Goal: Find specific page/section: Find specific page/section

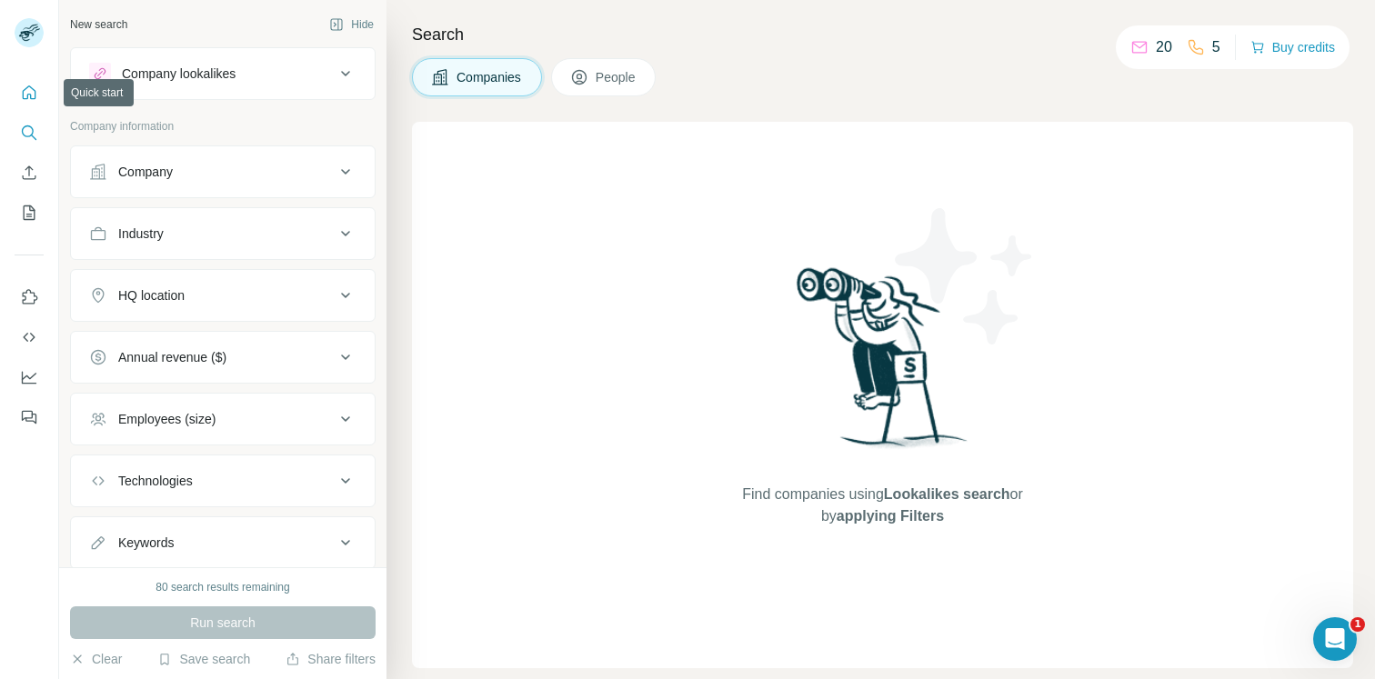
click at [29, 97] on icon "Quick start" at bounding box center [29, 93] width 18 height 18
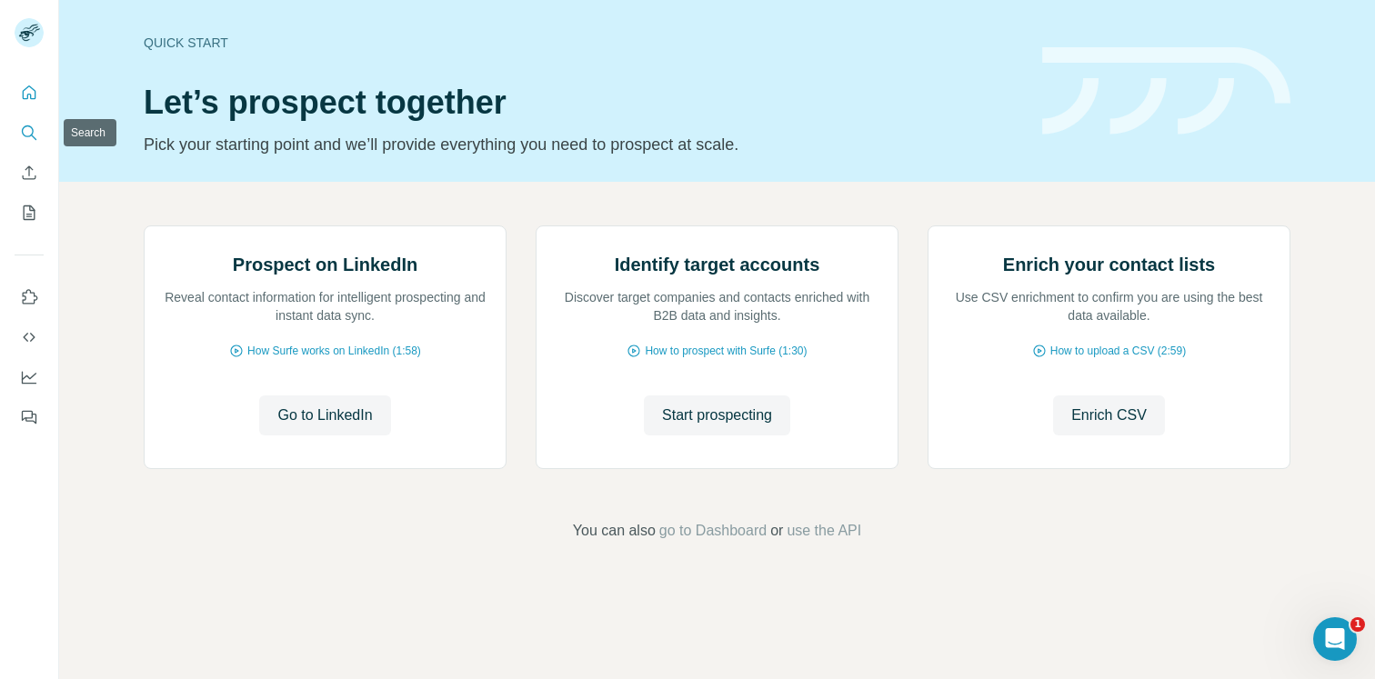
click at [30, 128] on icon "Search" at bounding box center [29, 133] width 18 height 18
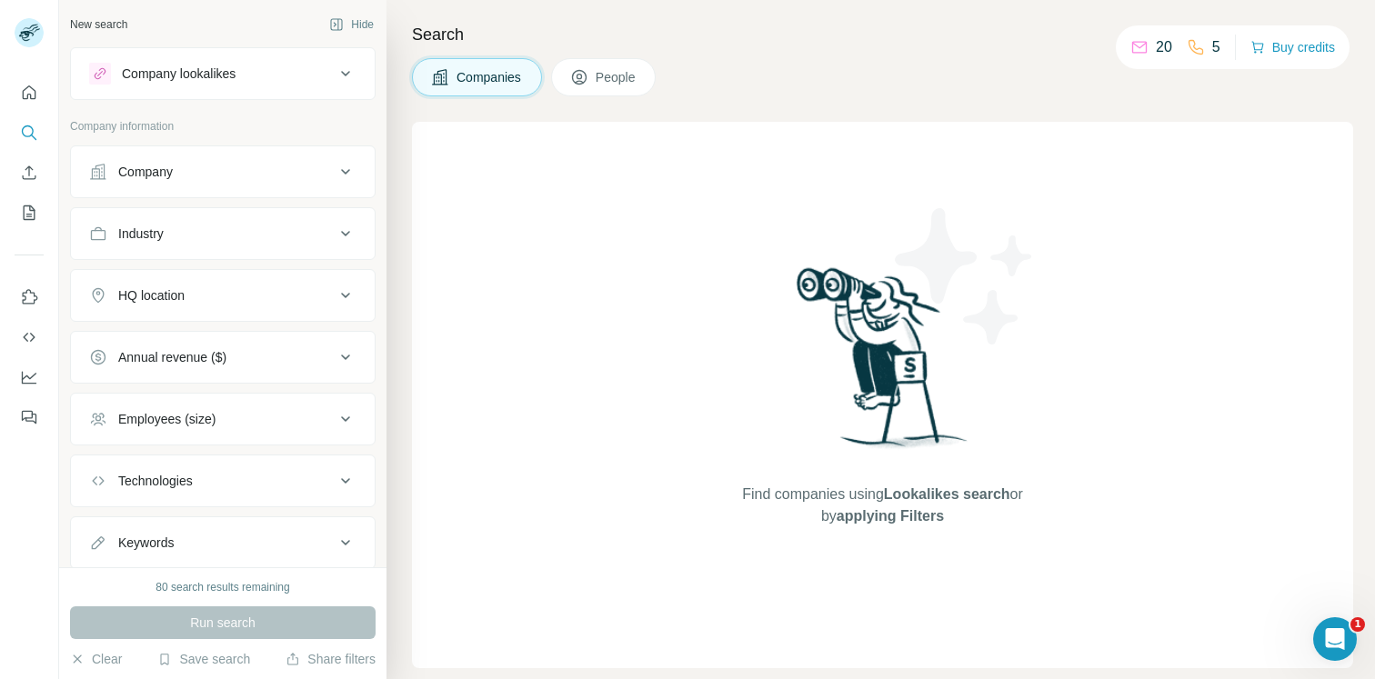
click at [1161, 50] on p "20" at bounding box center [1163, 47] width 16 height 22
